Goal: Information Seeking & Learning: Learn about a topic

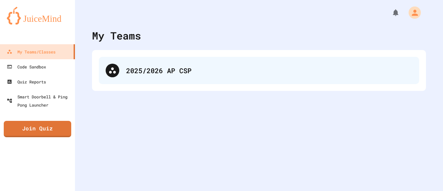
click at [194, 66] on div "2025/2026 AP CSP" at bounding box center [269, 70] width 286 height 10
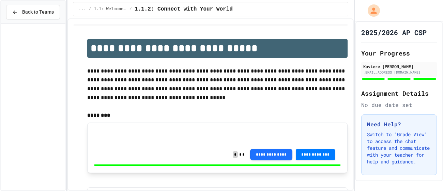
scroll to position [263, 0]
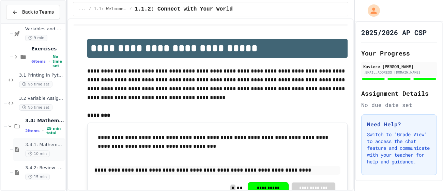
click at [43, 146] on span "3.4.1: Mathematical Operators" at bounding box center [44, 145] width 39 height 6
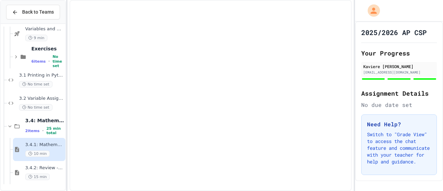
scroll to position [255, 0]
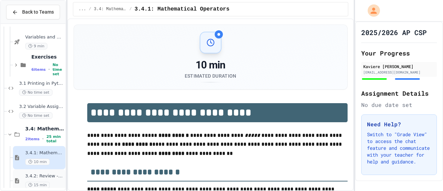
click at [52, 182] on div "15 min" at bounding box center [44, 185] width 39 height 6
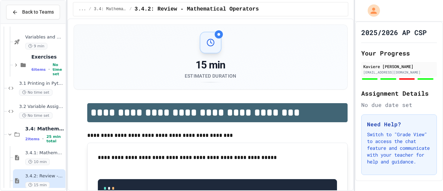
scroll to position [255, 0]
